Goal: Task Accomplishment & Management: Complete application form

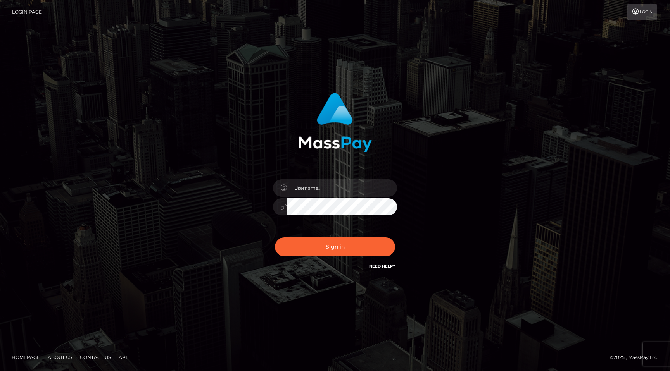
click at [339, 183] on input "text" at bounding box center [342, 187] width 110 height 17
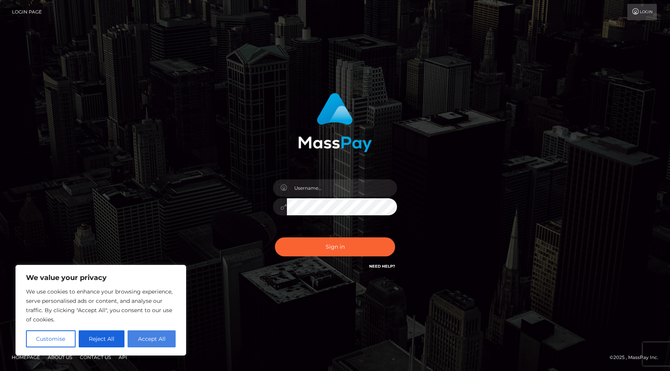
click at [142, 336] on button "Accept All" at bounding box center [151, 339] width 48 height 17
checkbox input "true"
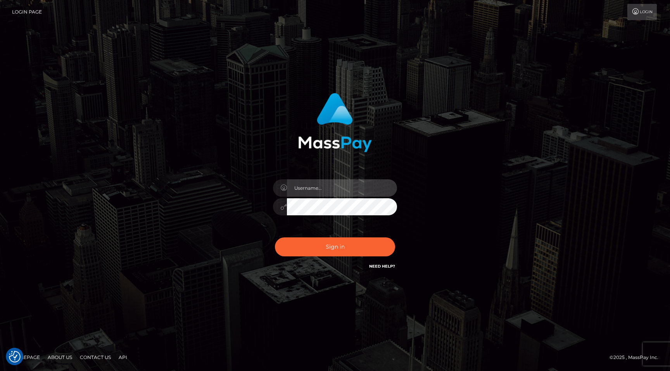
click at [313, 186] on input "text" at bounding box center [342, 187] width 110 height 17
click at [320, 192] on input "text" at bounding box center [342, 187] width 110 height 17
type input "ipiedidiunadea@gmail.com"
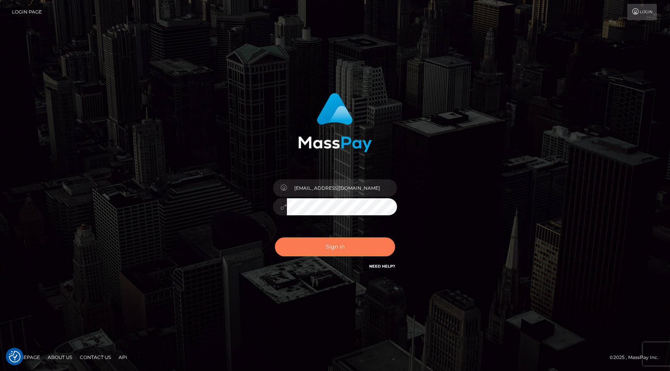
click at [355, 250] on button "Sign in" at bounding box center [335, 247] width 120 height 19
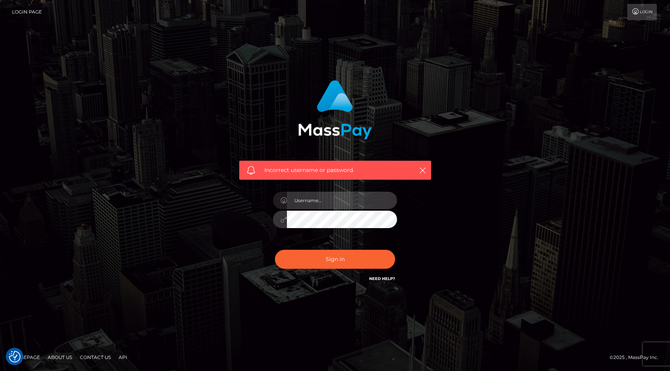
click at [341, 202] on input "text" at bounding box center [342, 200] width 110 height 17
type input "lexyqueenlexy"
click at [275, 250] on button "Sign in" at bounding box center [335, 259] width 120 height 19
click at [320, 205] on input "text" at bounding box center [342, 200] width 110 height 17
click at [318, 179] on div "Incorrect username or password." at bounding box center [335, 170] width 192 height 19
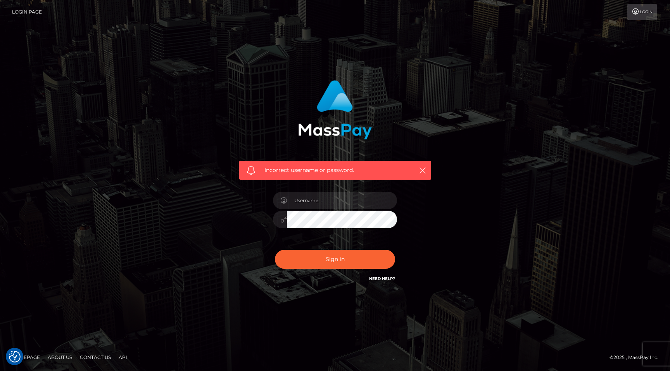
click at [429, 171] on div "Incorrect username or password." at bounding box center [335, 170] width 192 height 19
click at [421, 171] on icon "button" at bounding box center [422, 171] width 8 height 8
click at [425, 168] on icon "button" at bounding box center [422, 171] width 8 height 8
click at [646, 9] on link "Login" at bounding box center [641, 12] width 29 height 16
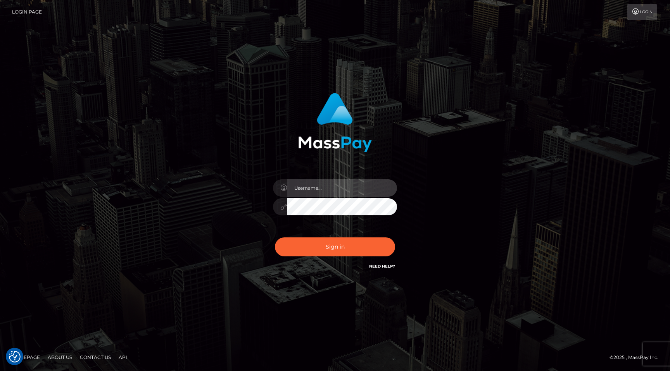
click at [323, 192] on input "text" at bounding box center [342, 187] width 110 height 17
type input "ipiedidiunadea@gmail.com"
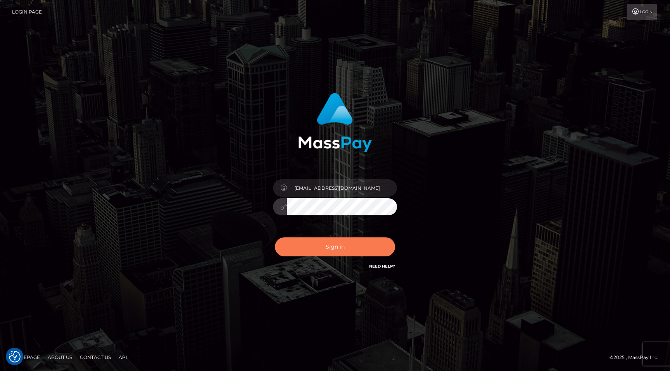
click at [333, 243] on button "Sign in" at bounding box center [335, 247] width 120 height 19
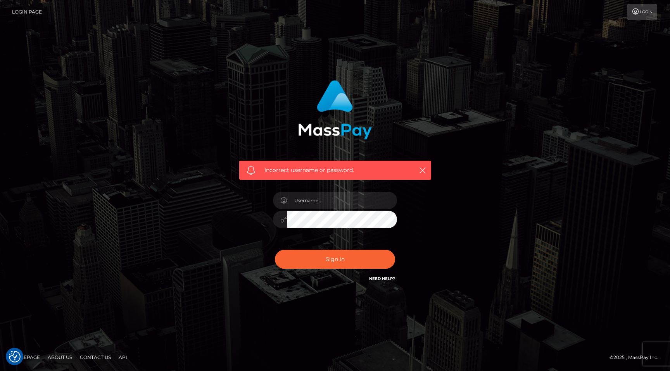
click at [331, 191] on div at bounding box center [335, 215] width 136 height 59
click at [420, 170] on icon "button" at bounding box center [422, 171] width 8 height 8
click at [339, 196] on input "text" at bounding box center [342, 200] width 110 height 17
type input "c"
click at [650, 12] on link "Login" at bounding box center [641, 12] width 29 height 16
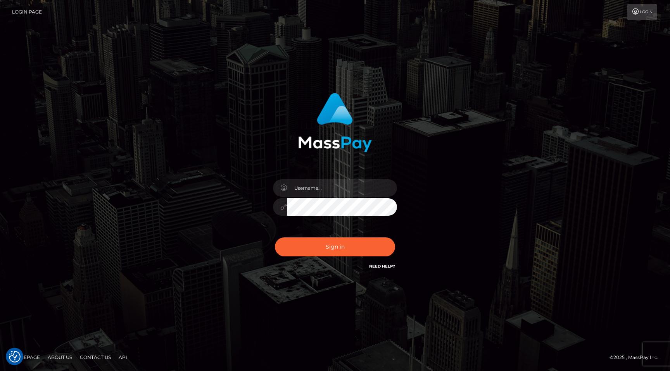
checkbox input "true"
click at [312, 190] on input "text" at bounding box center [342, 187] width 110 height 17
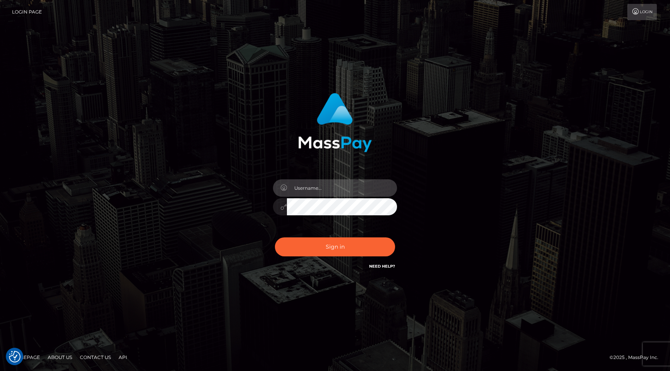
type input "i"
type input "lexyqueenlexy"
click at [275, 238] on button "Sign in" at bounding box center [335, 247] width 120 height 19
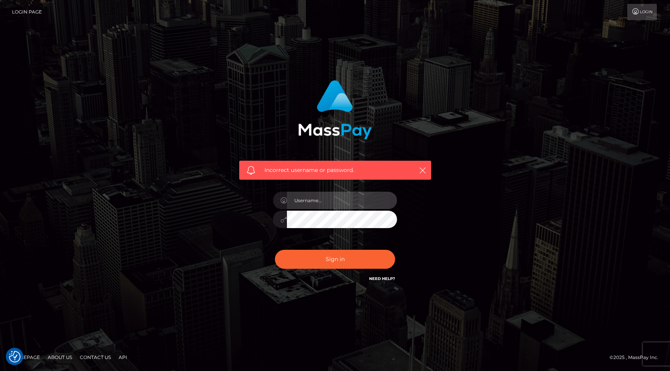
click at [320, 199] on input "text" at bounding box center [342, 200] width 110 height 17
type input "[EMAIL_ADDRESS][DOMAIN_NAME]"
click at [275, 250] on button "Sign in" at bounding box center [335, 259] width 120 height 19
click at [424, 171] on icon "button" at bounding box center [422, 171] width 8 height 8
click at [382, 281] on link "Need Help?" at bounding box center [382, 278] width 26 height 5
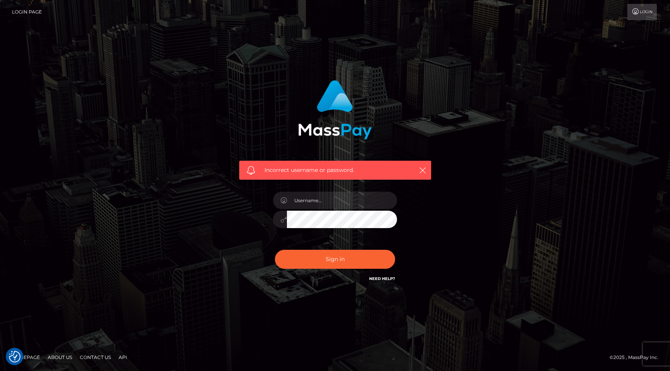
click at [383, 277] on link "Need Help?" at bounding box center [382, 278] width 26 height 5
click at [425, 164] on div "Incorrect username or password." at bounding box center [335, 170] width 192 height 19
click at [423, 169] on icon "button" at bounding box center [422, 171] width 8 height 8
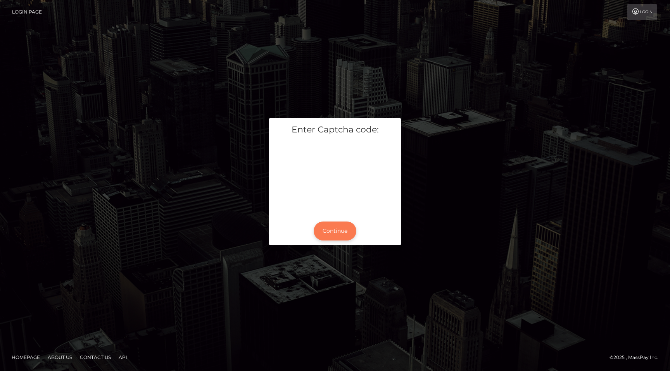
click at [337, 228] on button "Continue" at bounding box center [334, 231] width 43 height 19
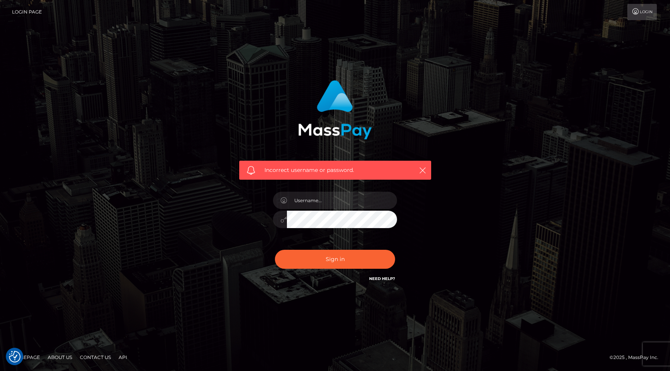
click at [382, 278] on link "Need Help?" at bounding box center [382, 278] width 26 height 5
click at [421, 169] on icon "button" at bounding box center [422, 171] width 8 height 8
click at [424, 169] on icon "button" at bounding box center [422, 171] width 8 height 8
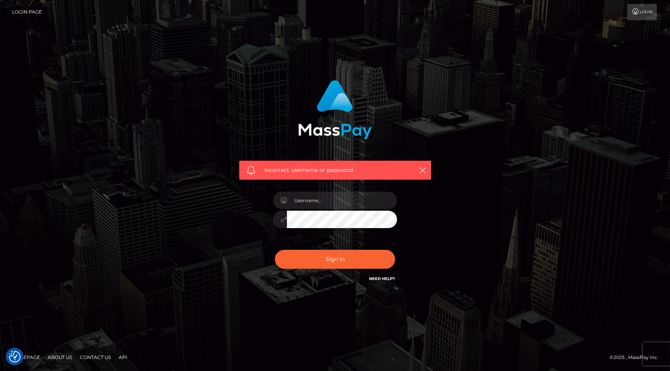
click at [421, 190] on div "Incorrect username or password." at bounding box center [334, 181] width 203 height 215
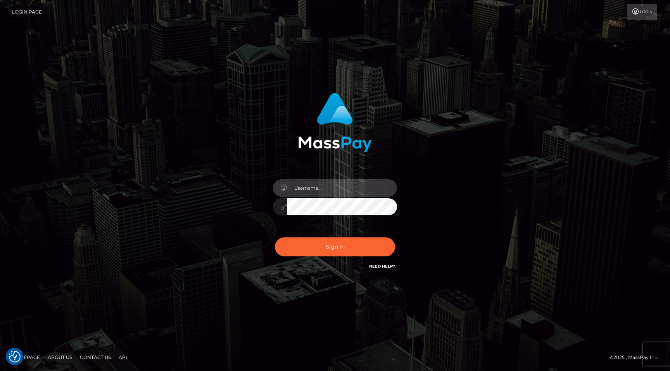
click at [327, 187] on input "text" at bounding box center [342, 187] width 110 height 17
type input "[EMAIL_ADDRESS][DOMAIN_NAME]"
click at [278, 185] on div at bounding box center [280, 187] width 14 height 17
click at [282, 185] on icon at bounding box center [283, 188] width 7 height 6
click at [287, 191] on input "[EMAIL_ADDRESS][DOMAIN_NAME]" at bounding box center [342, 187] width 110 height 17
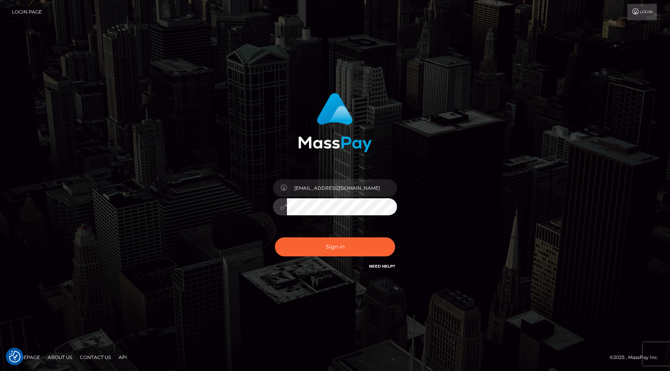
click at [275, 238] on button "Sign in" at bounding box center [335, 247] width 120 height 19
